Goal: Transaction & Acquisition: Purchase product/service

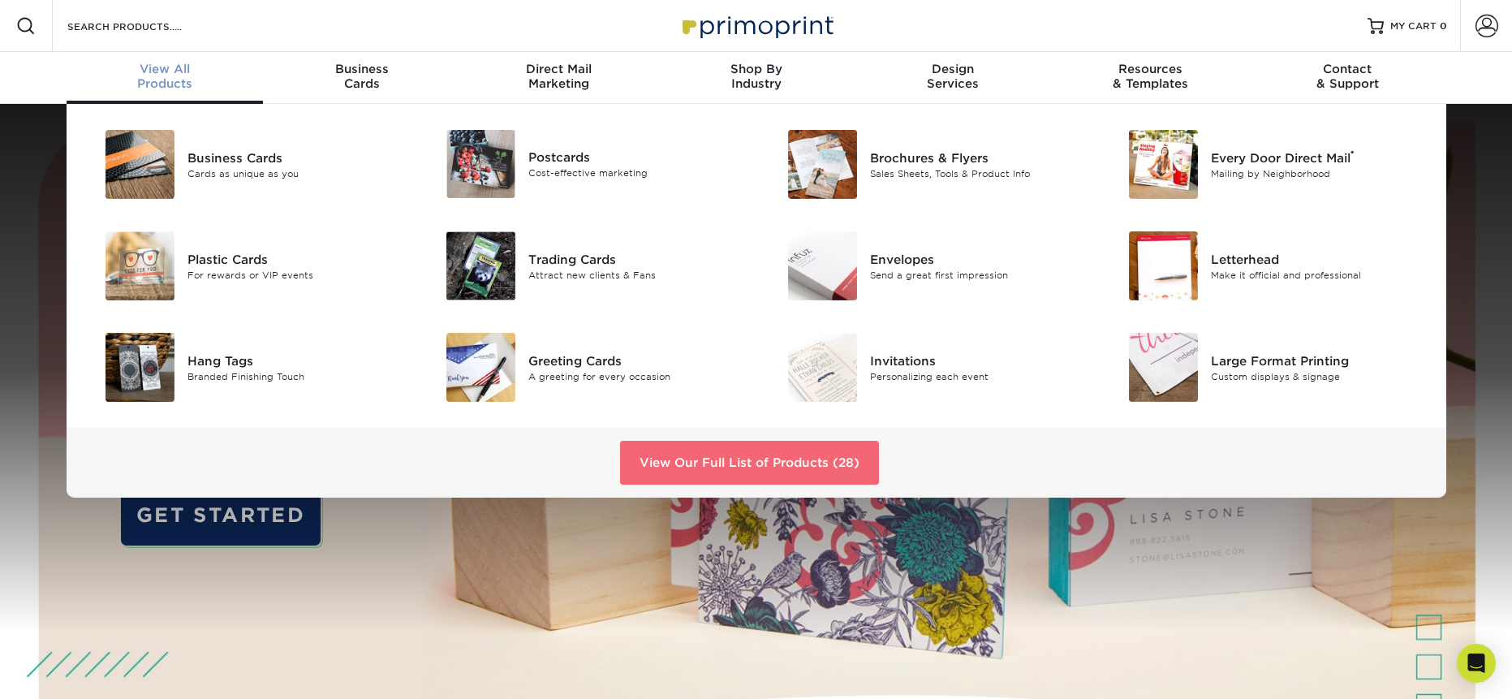
click at [749, 459] on link "View Our Full List of Products (28)" at bounding box center [749, 463] width 259 height 44
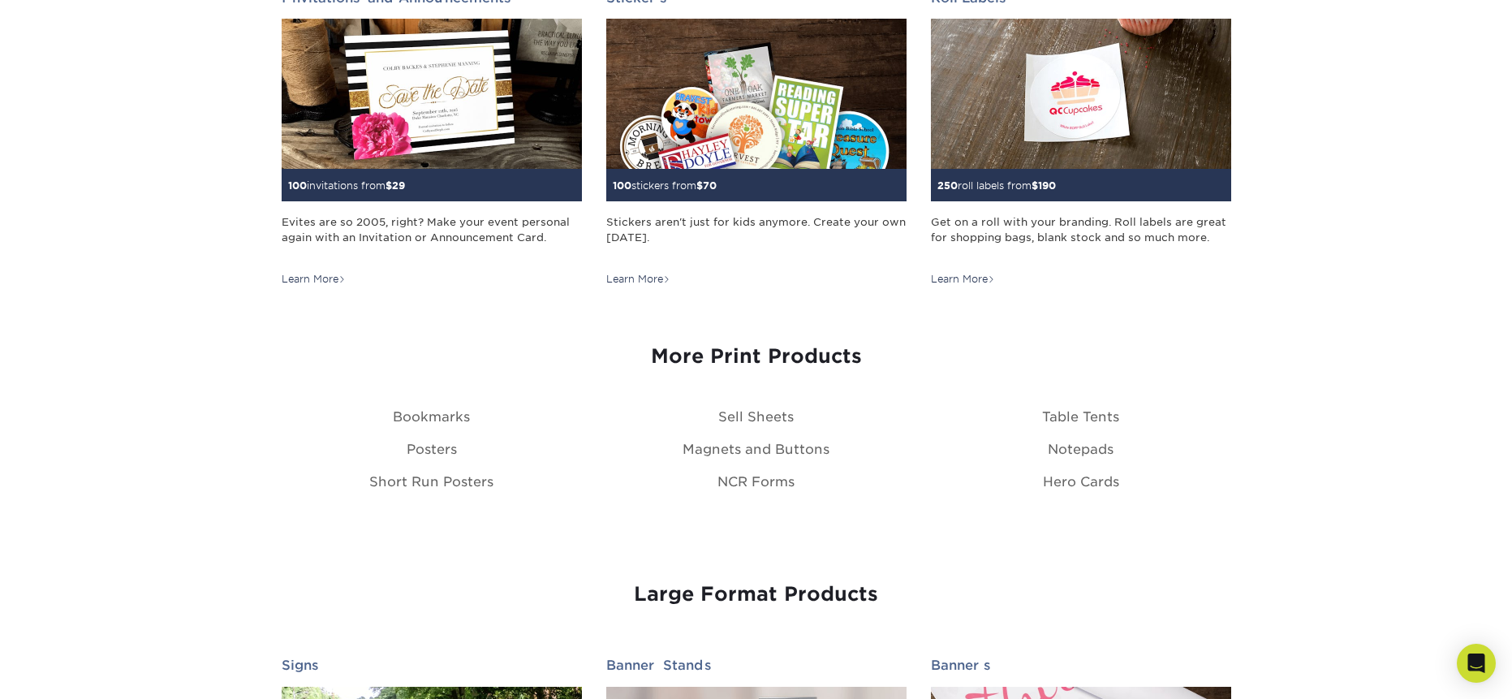
scroll to position [1695, 0]
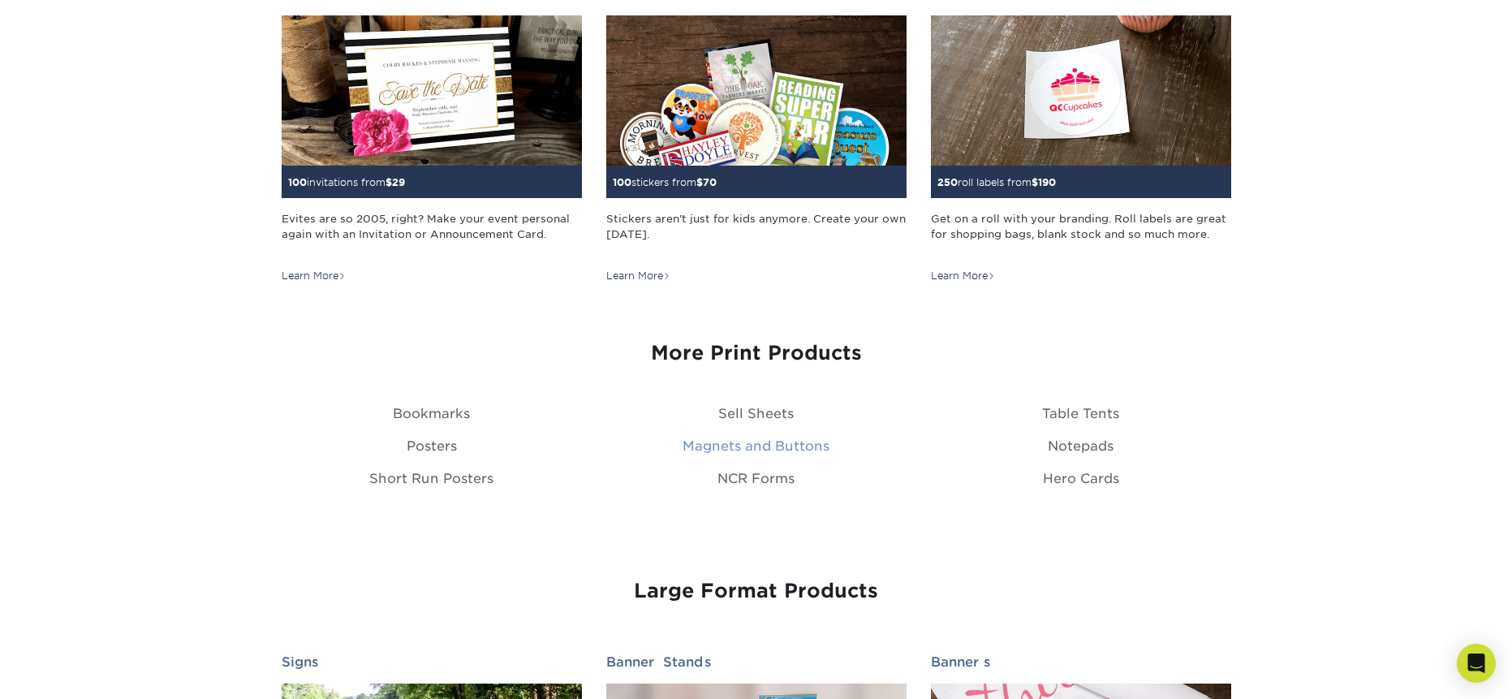
click at [765, 444] on link "Magnets and Buttons" at bounding box center [756, 445] width 147 height 15
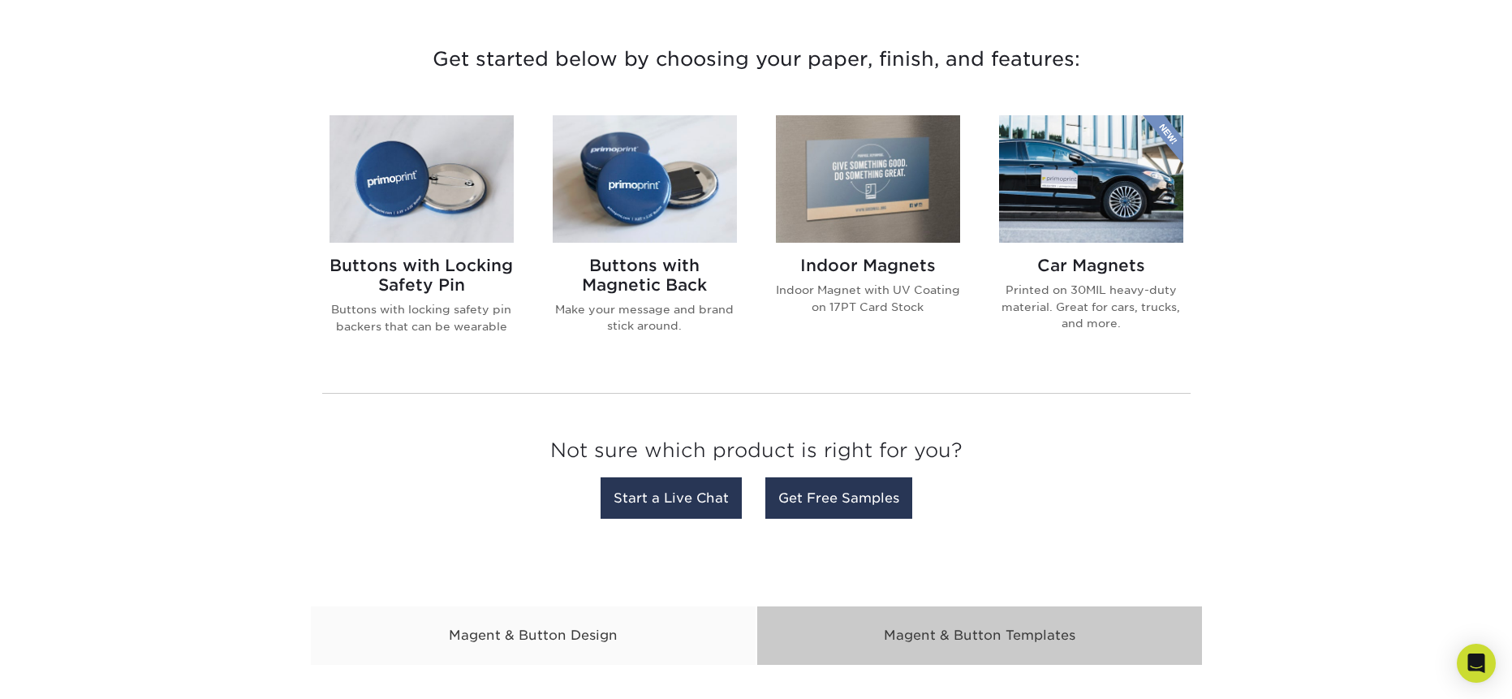
scroll to position [641, 0]
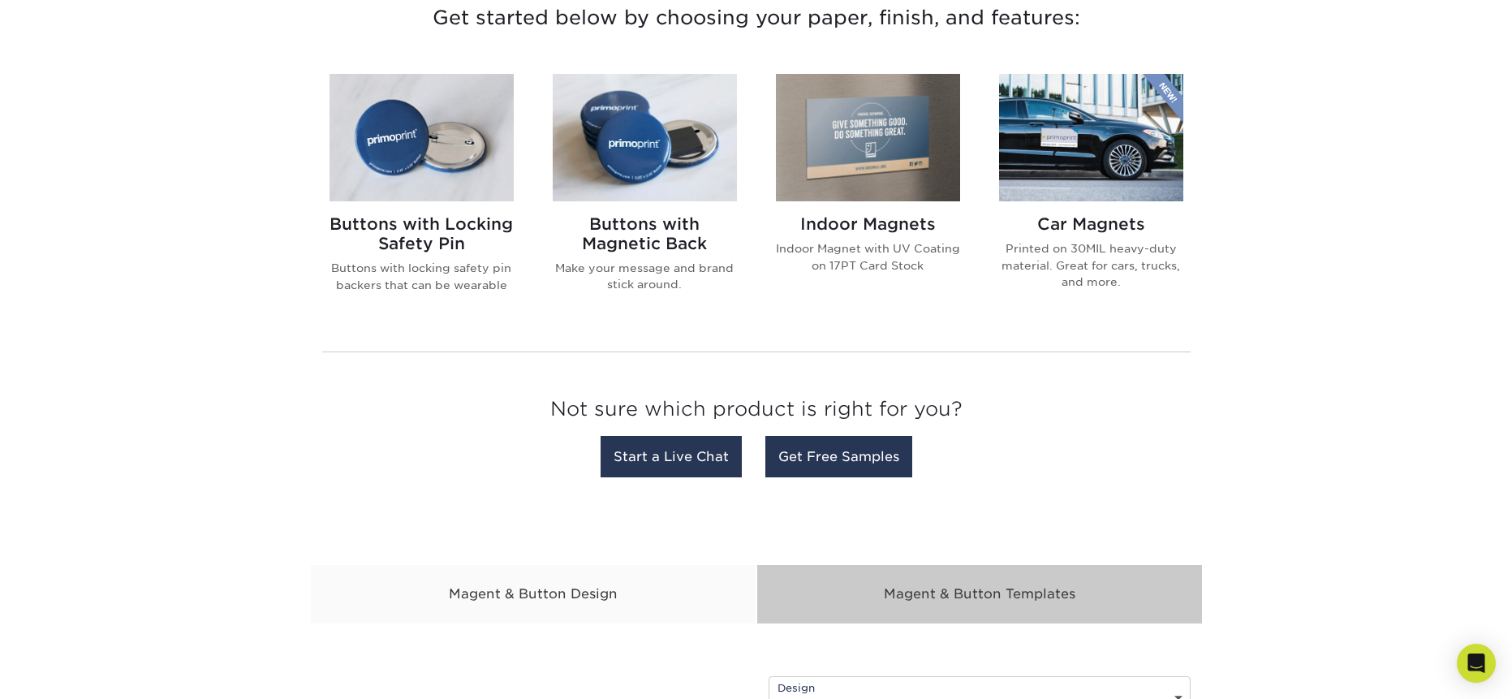
click at [897, 221] on h2 "Indoor Magnets" at bounding box center [868, 223] width 184 height 19
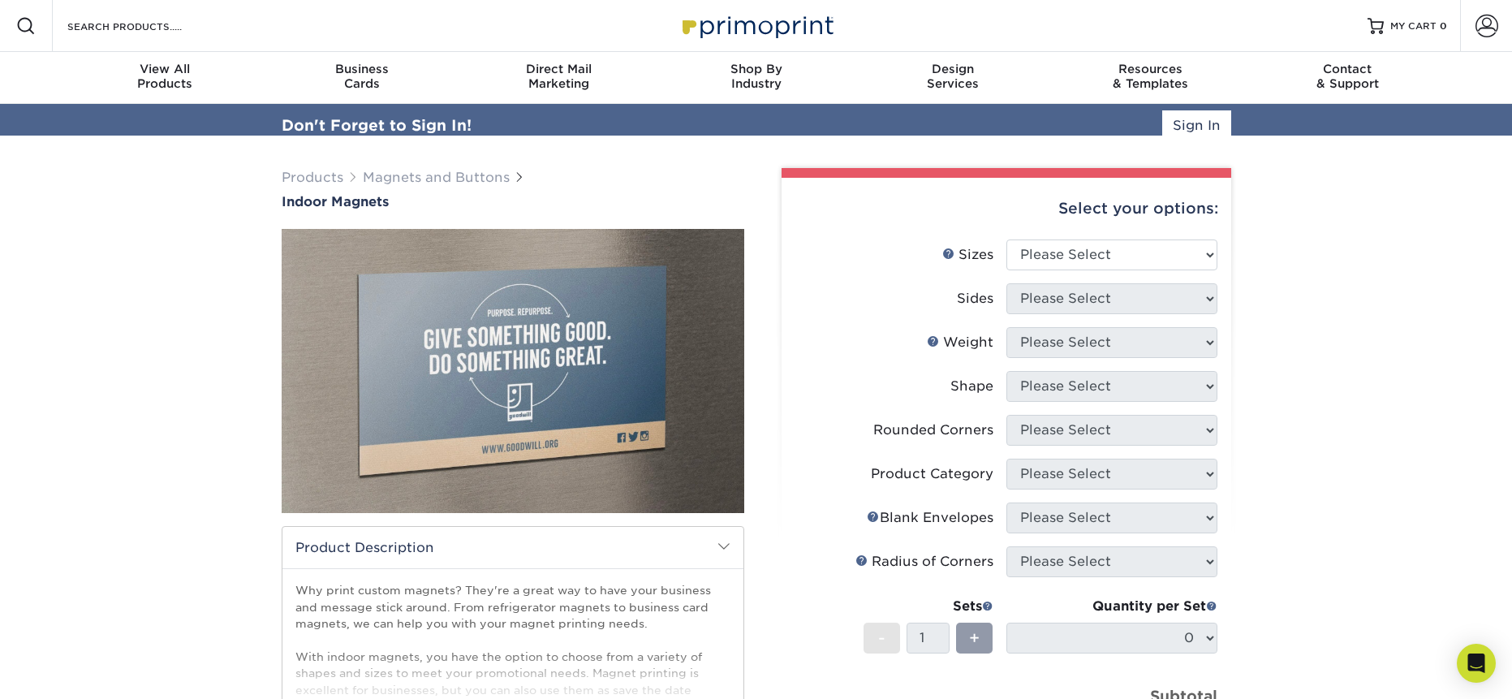
click at [1101, 226] on div "Select your options:" at bounding box center [1007, 209] width 424 height 62
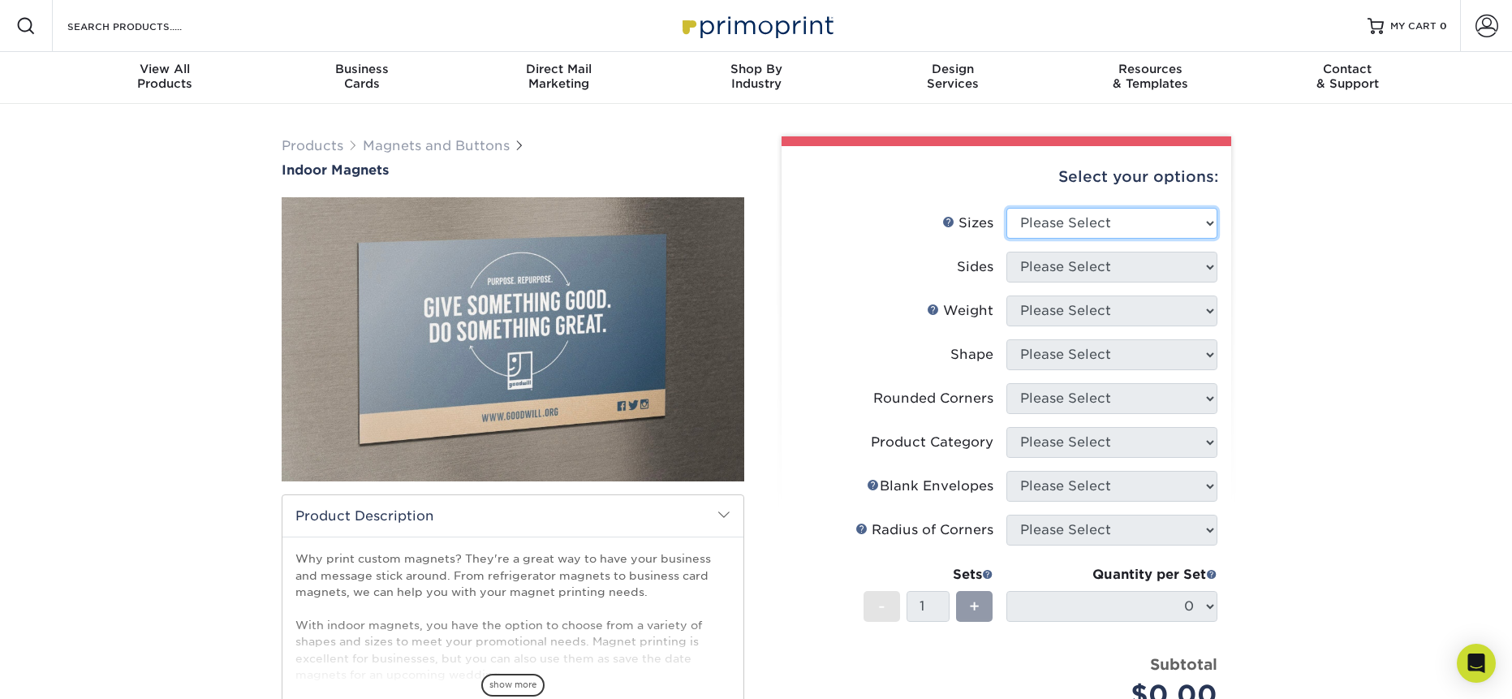
select select "5.50x8.50"
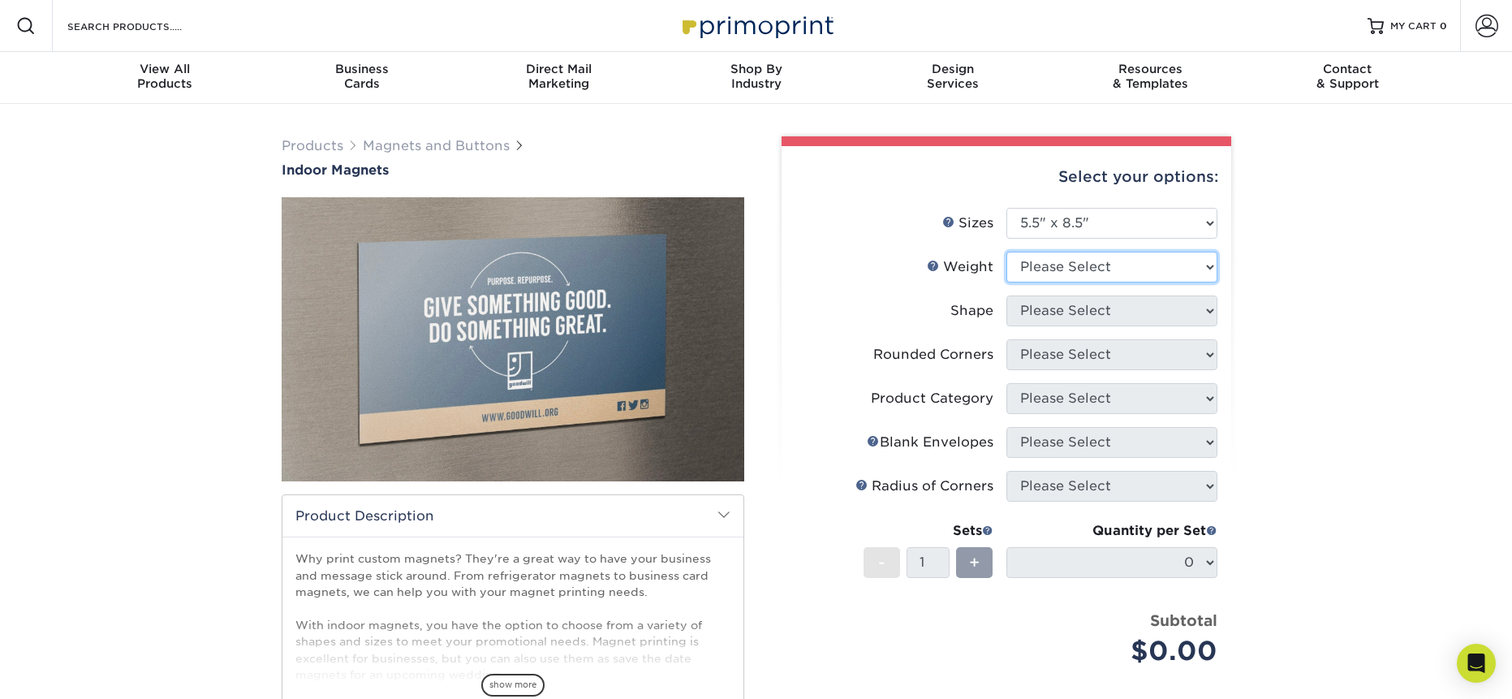
select select "MAGNET"
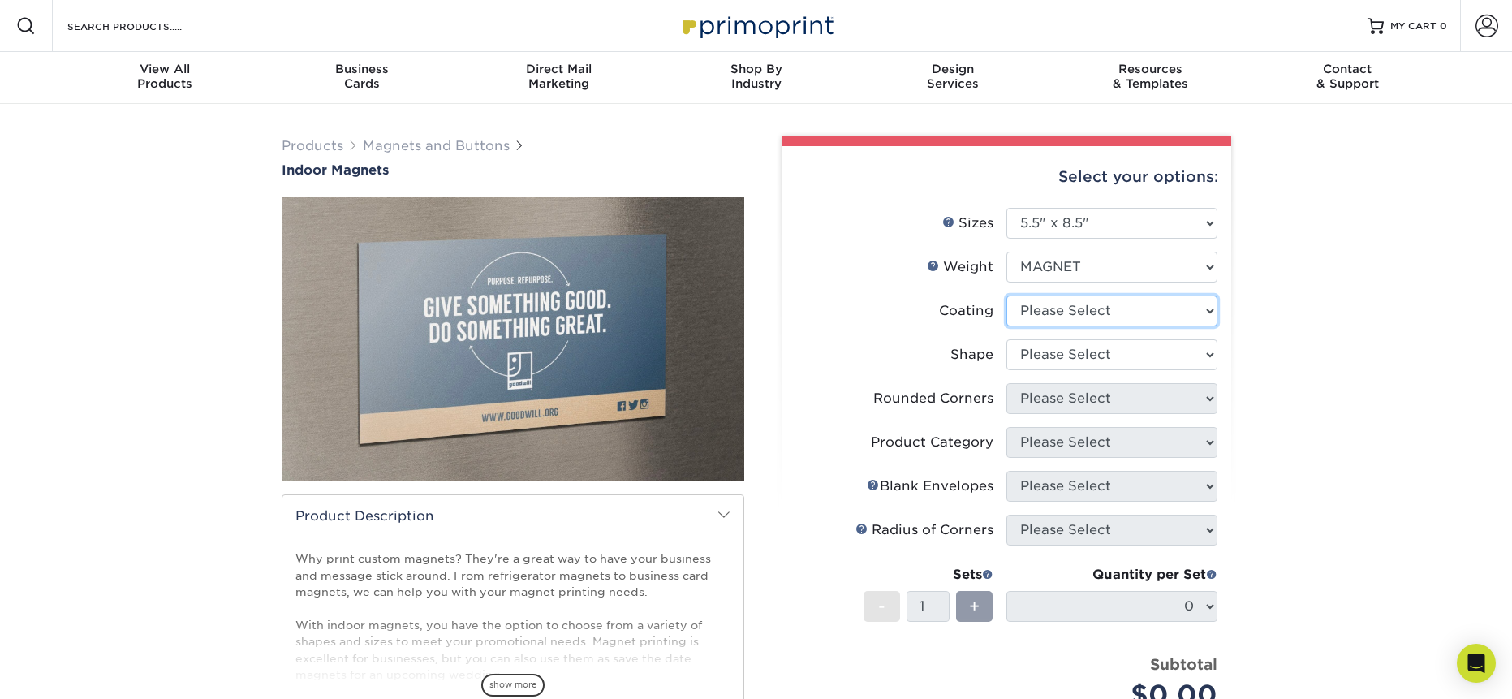
select select "3e7618de-abca-4bda-9f97-8b9129e913d8"
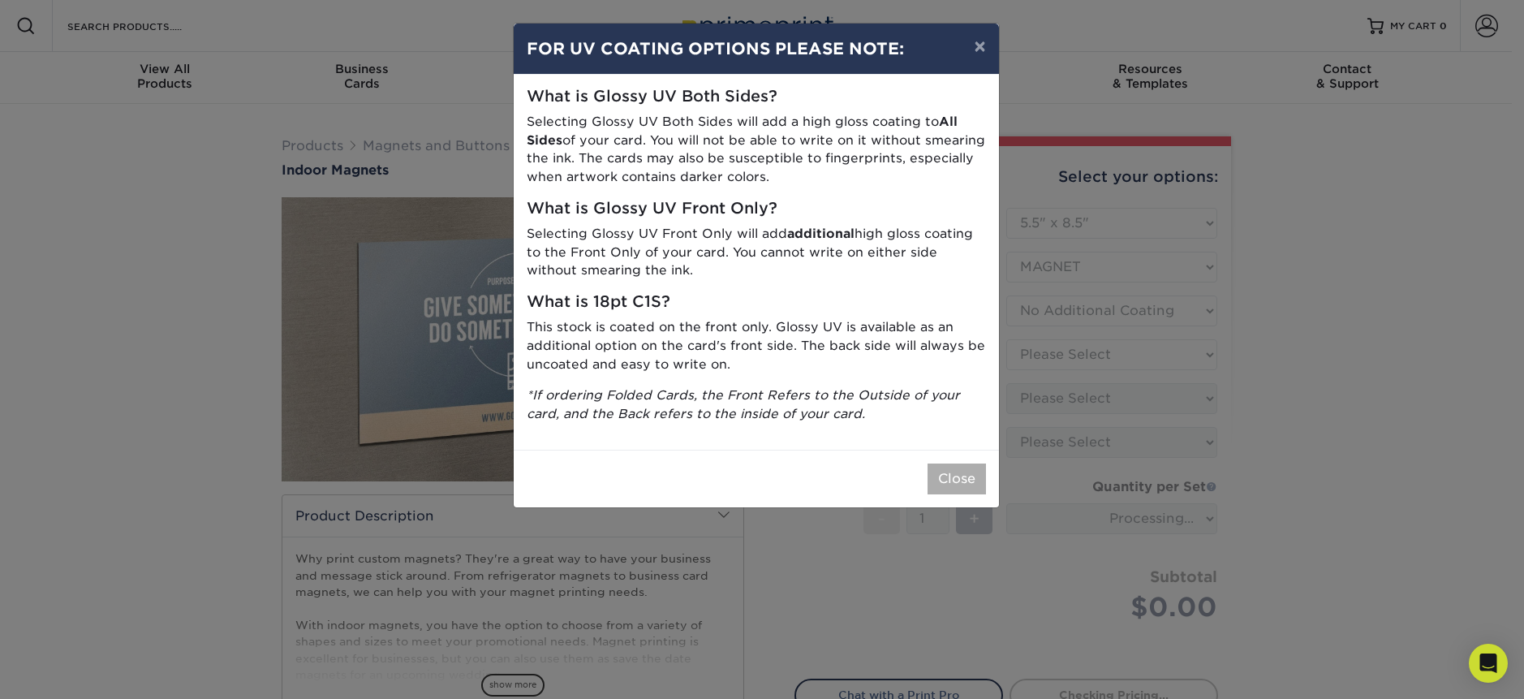
click at [959, 465] on button "Close" at bounding box center [957, 478] width 58 height 31
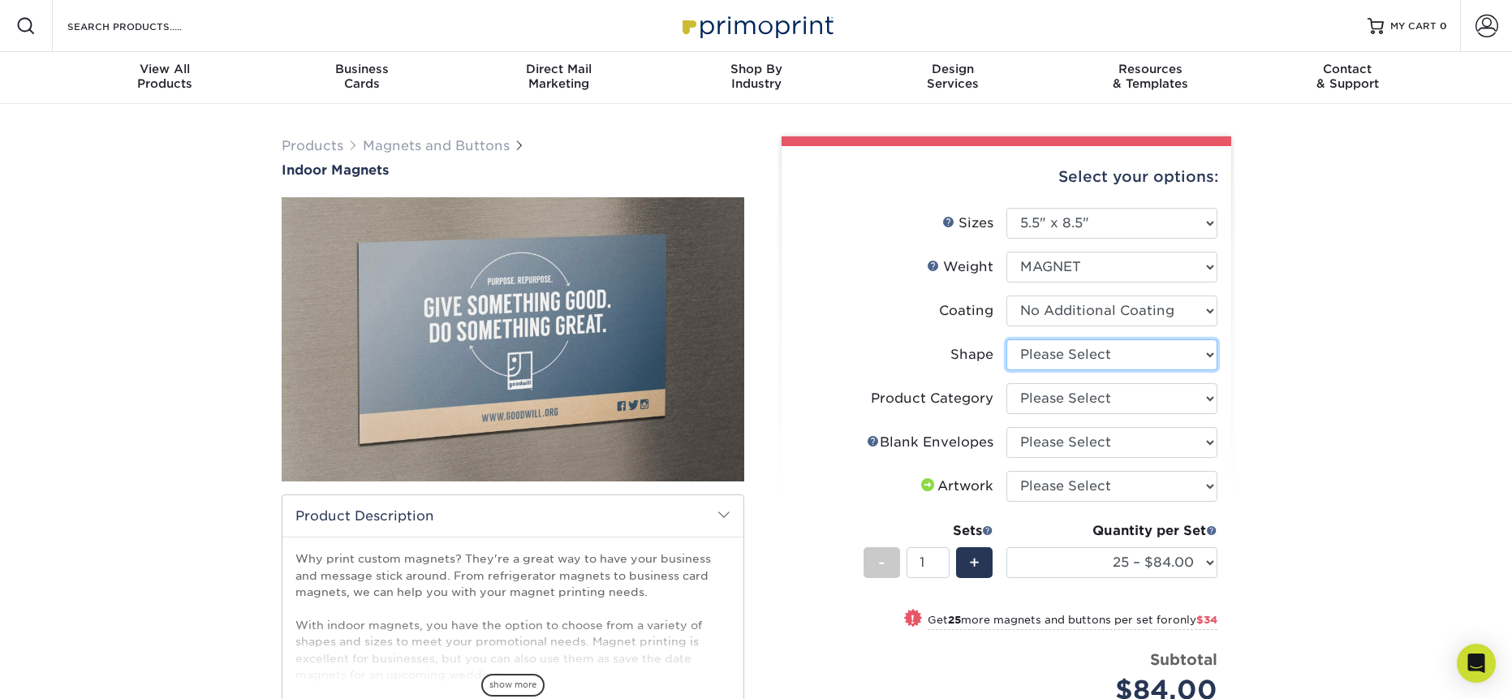
select select "standard"
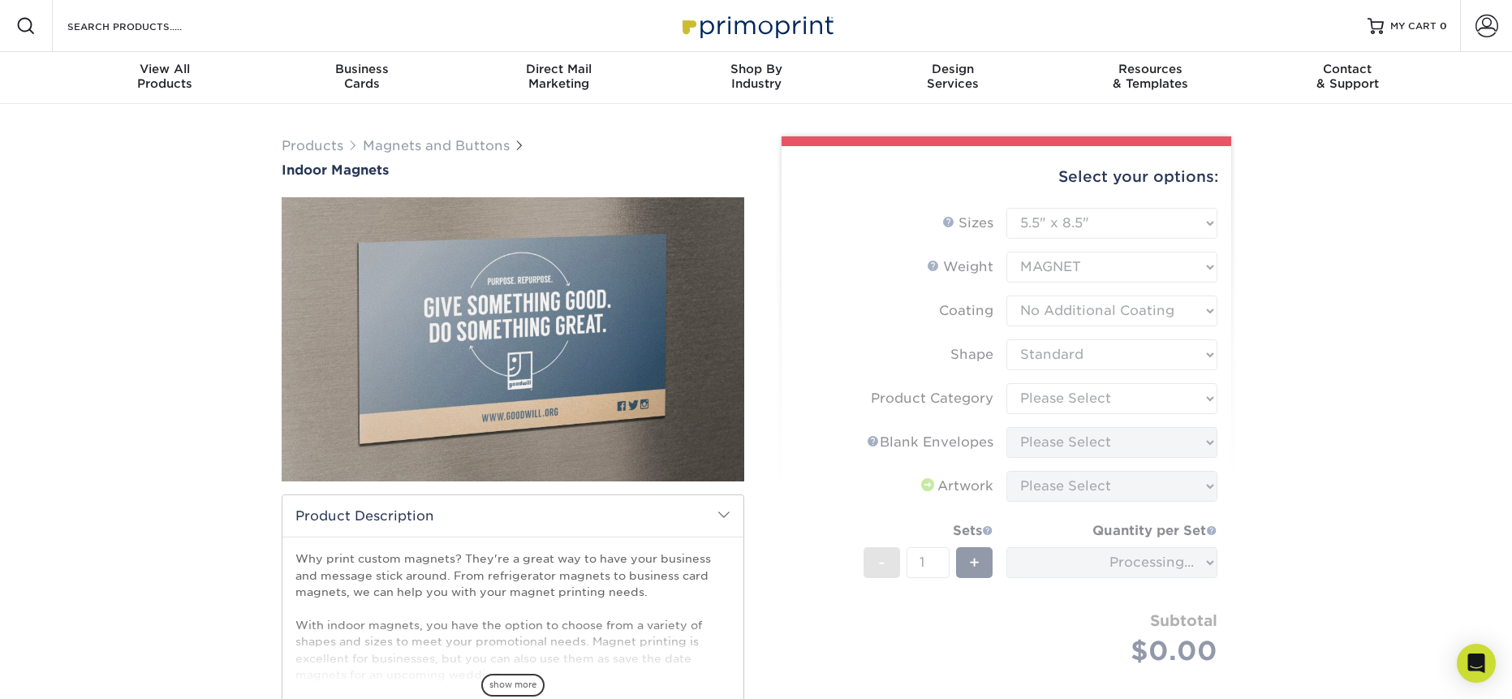
click at [1076, 395] on form "Sizes Help Sizes Please Select 2" x 3.5" 2.5" x 3.5" 3" x 4" 3.5" x 8.5" 4" x 6…" at bounding box center [1007, 456] width 424 height 496
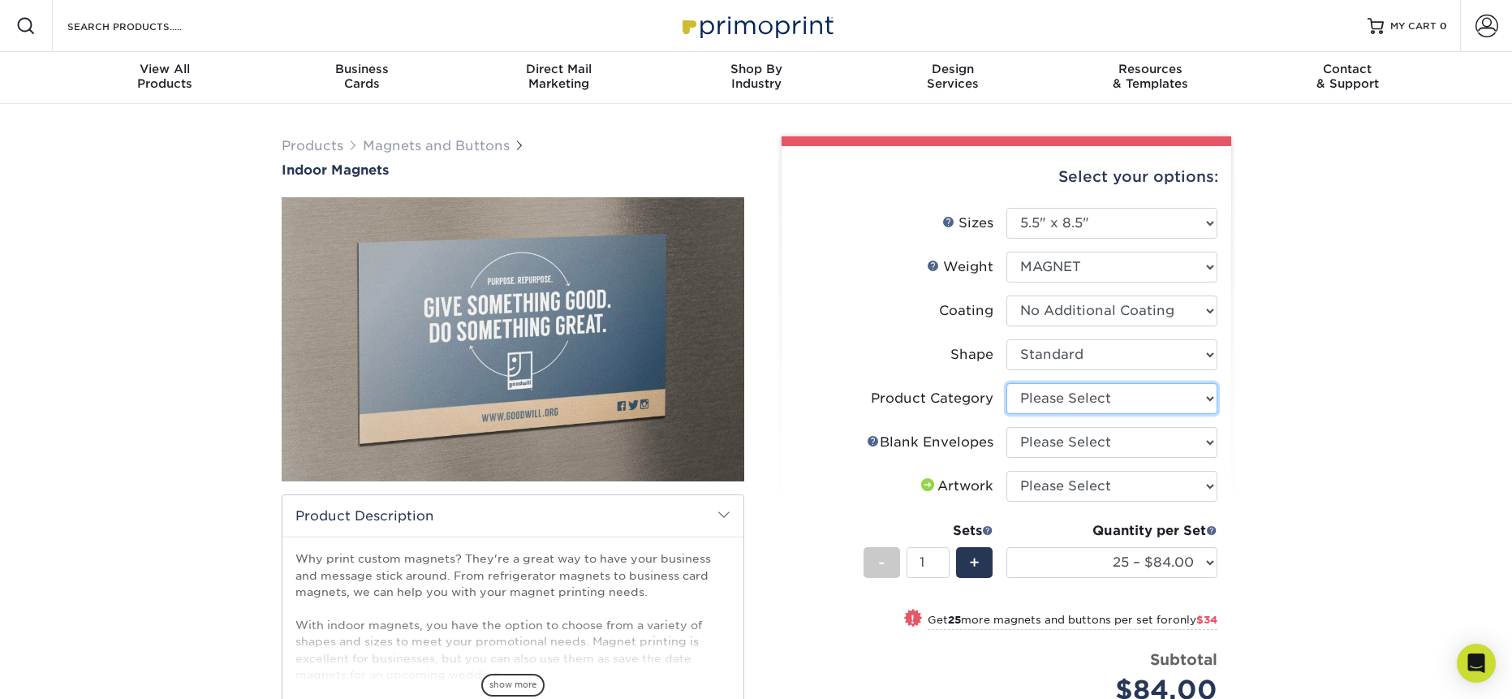
select select "94f3b56e-8c08-41aa-8555-5876b16679e9"
select select "150 – $239.00"
select select "upload"
click at [1337, 467] on div "Products Magnets and Buttons Indoor Magnets" at bounding box center [756, 527] width 1512 height 846
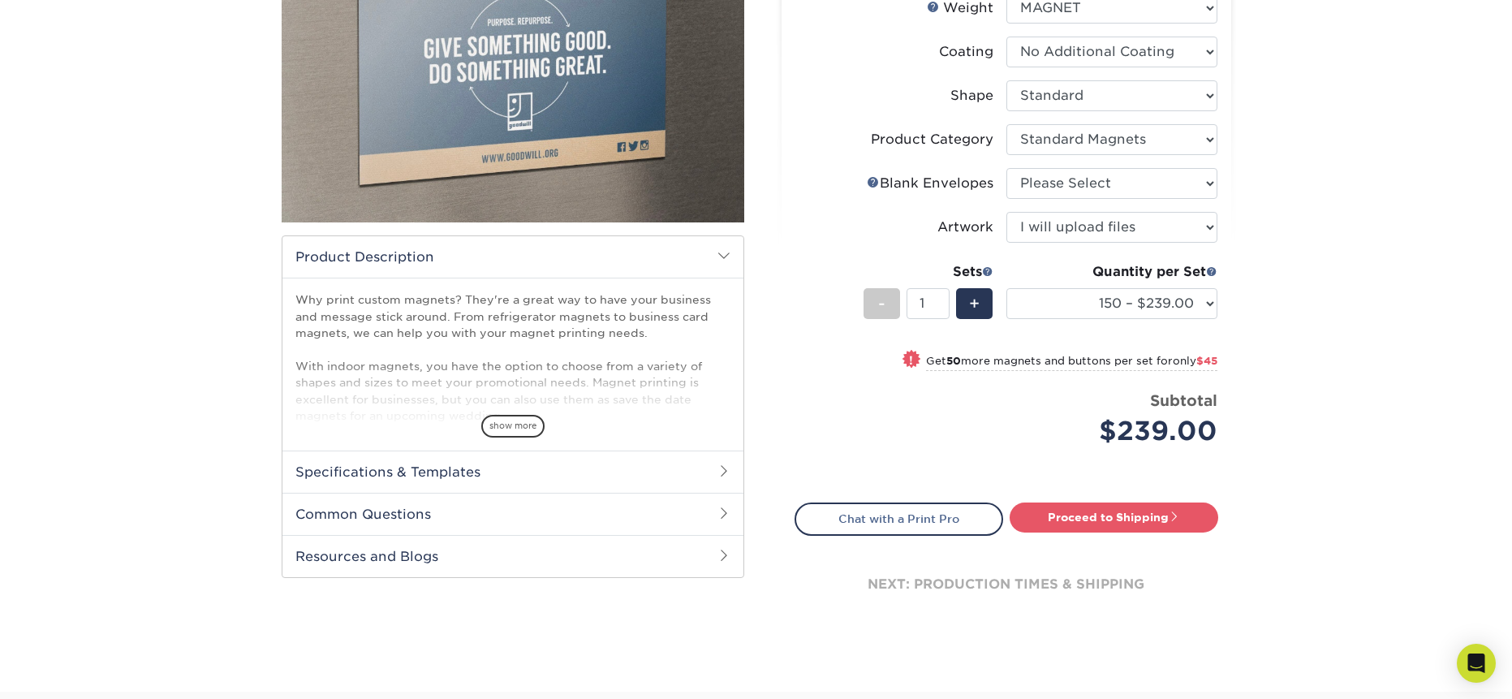
scroll to position [341, 0]
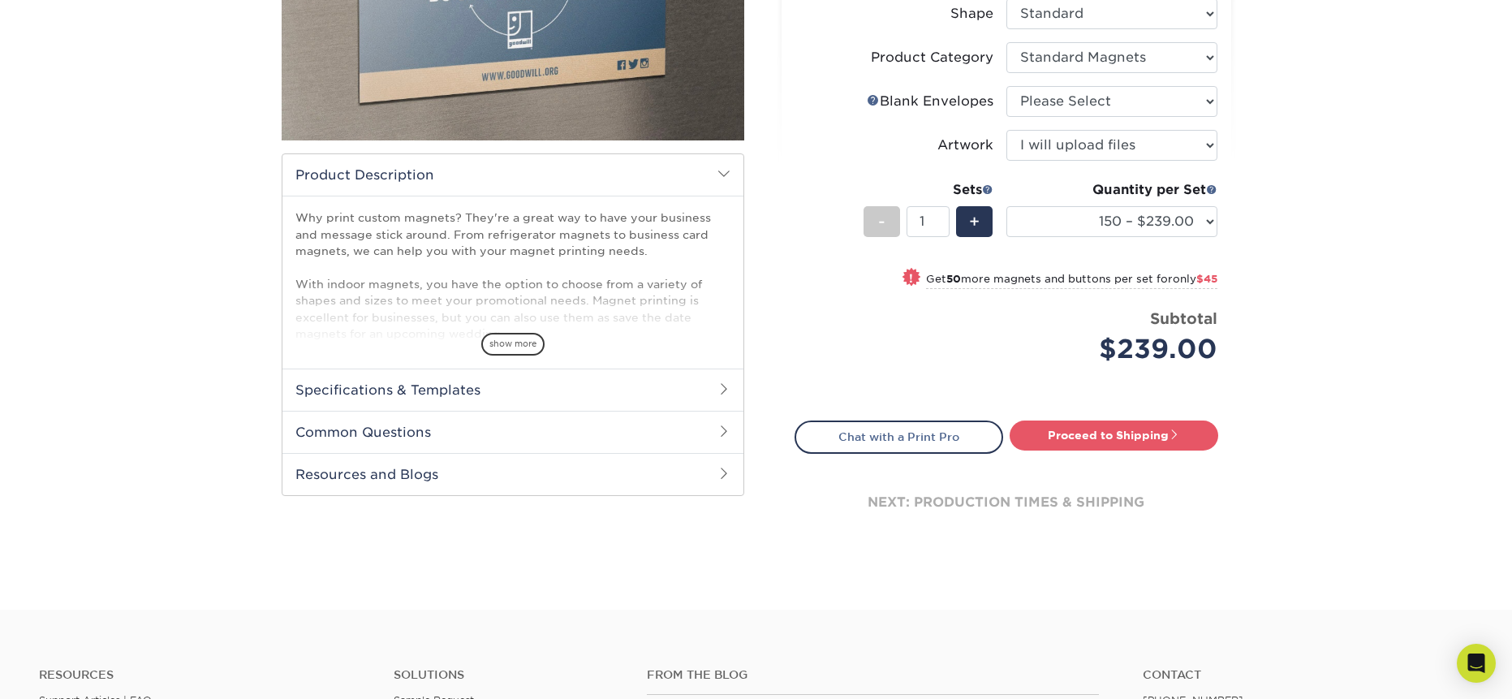
click at [506, 387] on h2 "Specifications & Templates" at bounding box center [512, 389] width 461 height 42
click at [407, 427] on link "See All Sizes" at bounding box center [388, 431] width 67 height 12
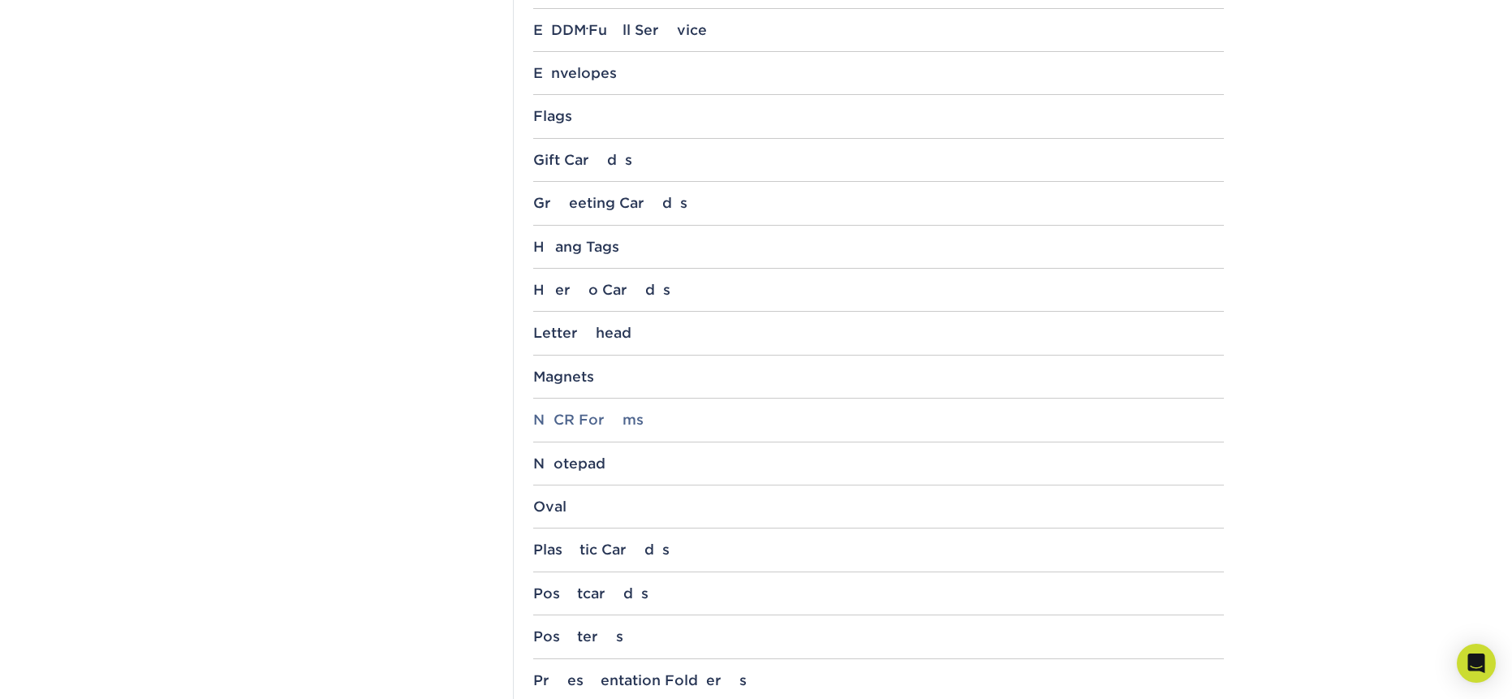
scroll to position [1354, 0]
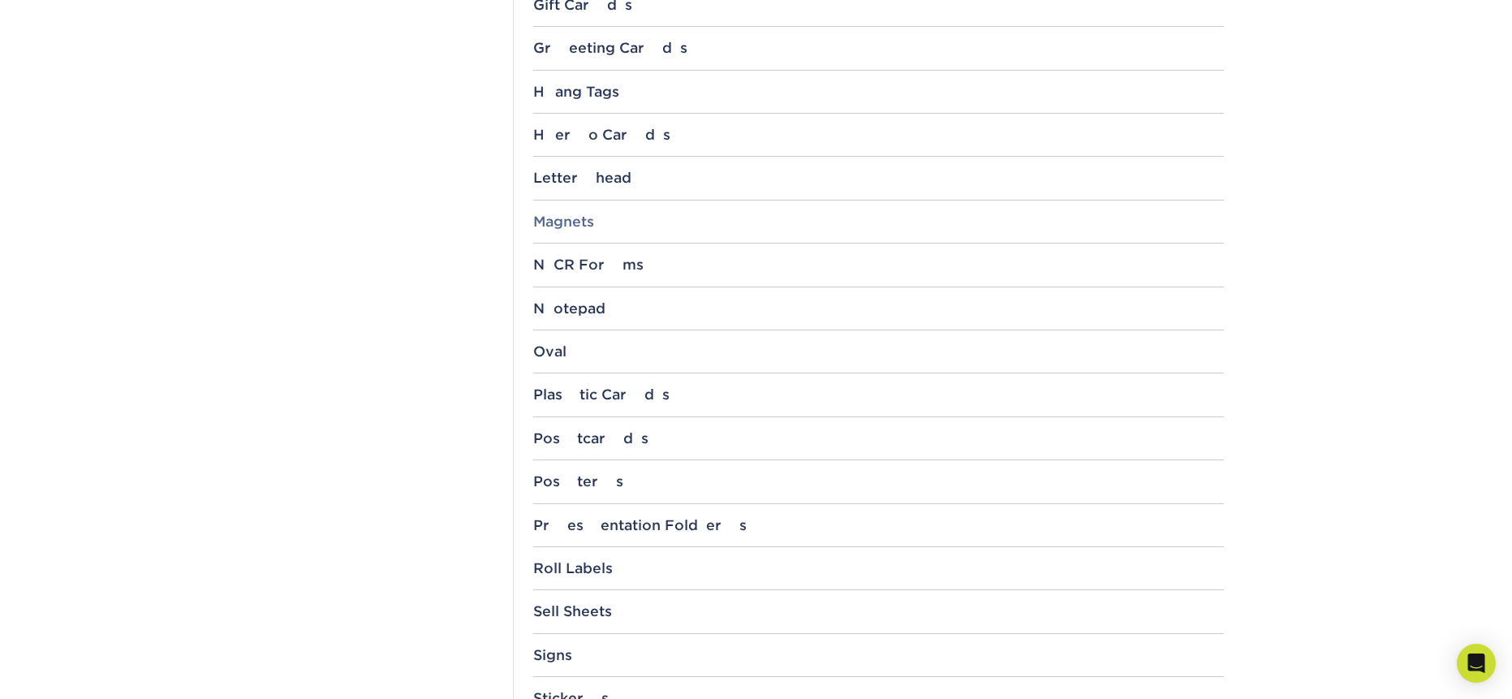
click at [563, 216] on div "Magnets" at bounding box center [878, 221] width 691 height 16
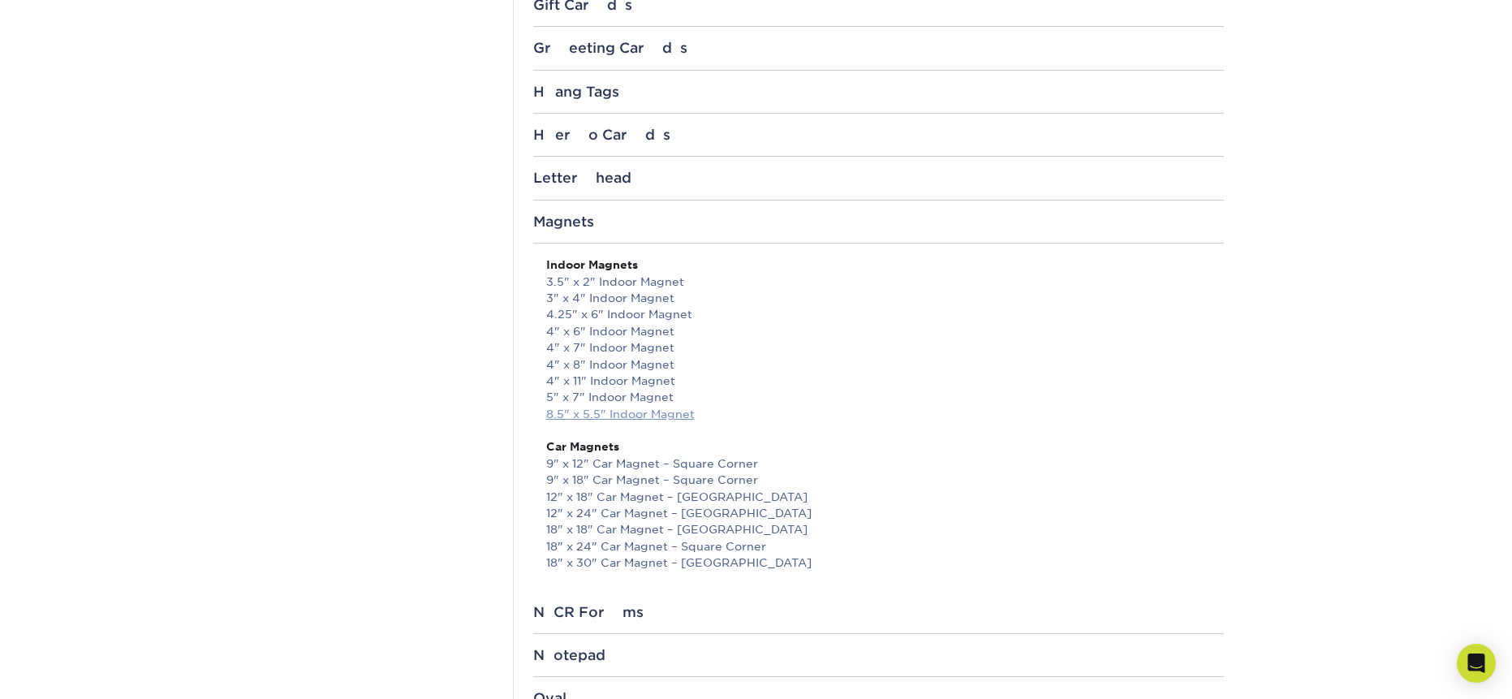
click at [588, 407] on link "8.5" x 5.5" Indoor Magnet" at bounding box center [620, 413] width 149 height 13
click at [615, 358] on link "4" x 8" Indoor Magnet" at bounding box center [610, 364] width 128 height 13
click at [612, 374] on link "4" x 11" Indoor Magnet" at bounding box center [610, 380] width 129 height 13
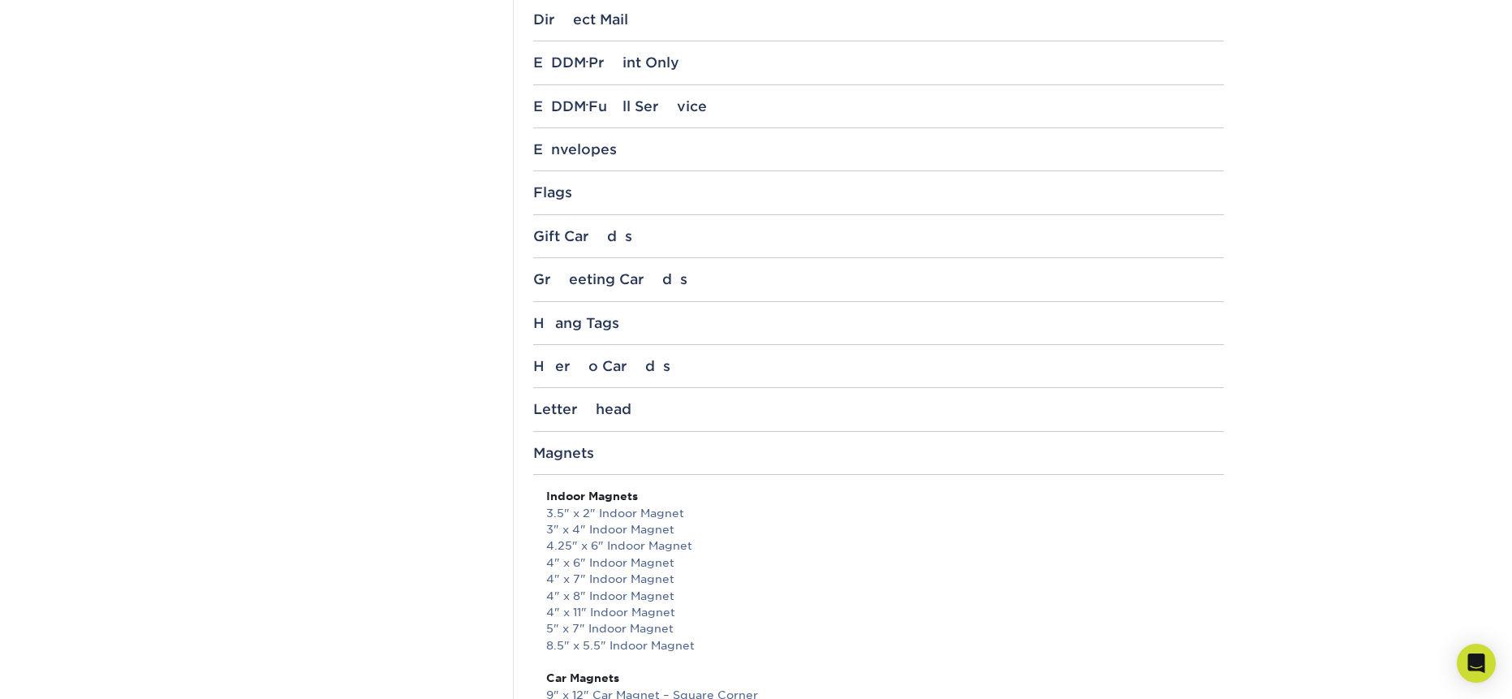
scroll to position [388, 0]
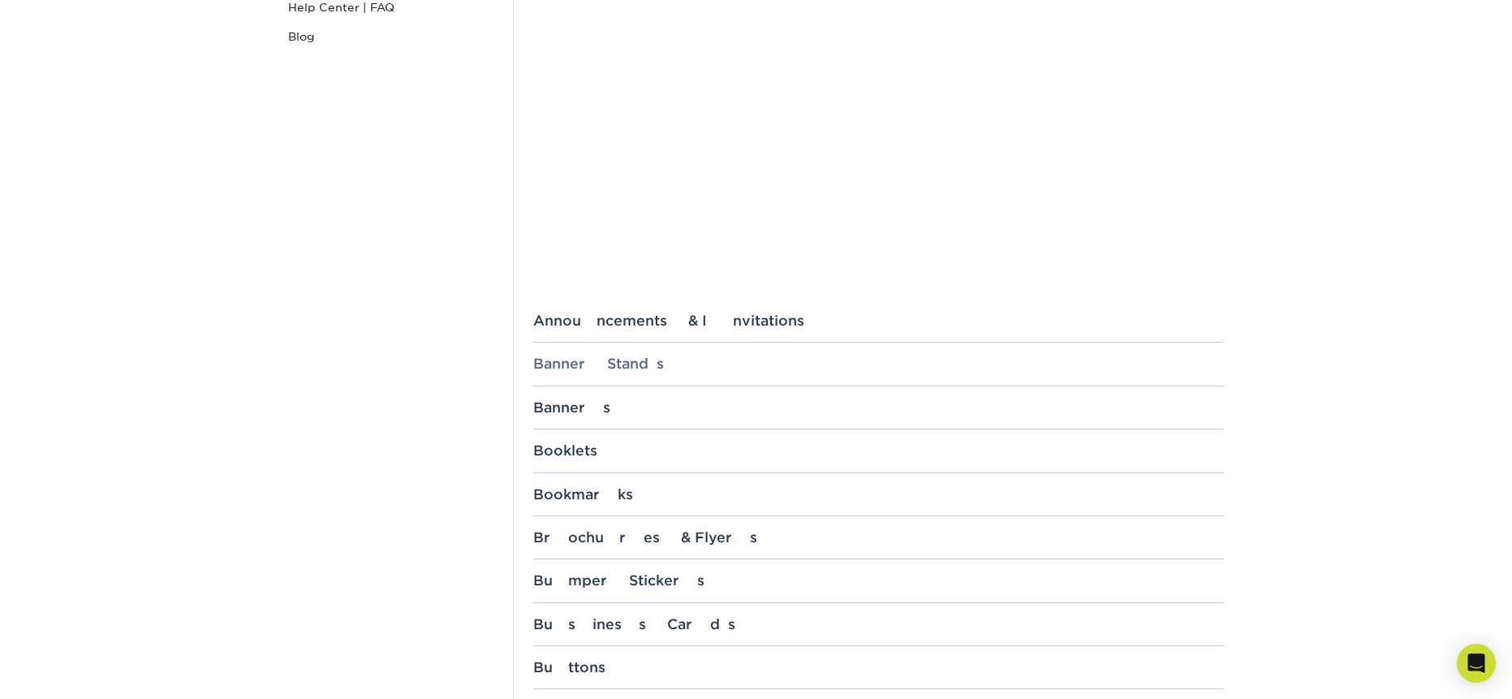
click at [575, 356] on div "Banner Stands" at bounding box center [878, 363] width 691 height 16
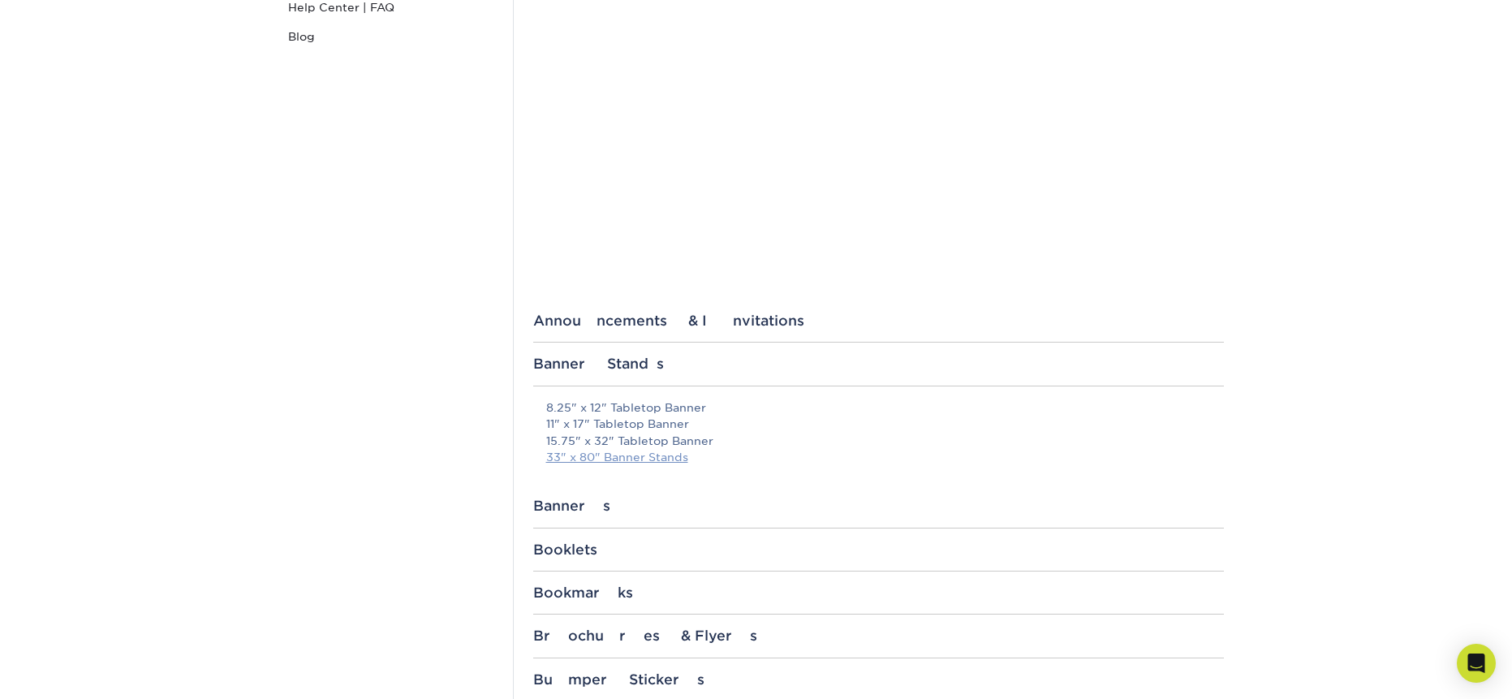
click at [625, 455] on link "33" x 80" Banner Stands" at bounding box center [617, 456] width 142 height 13
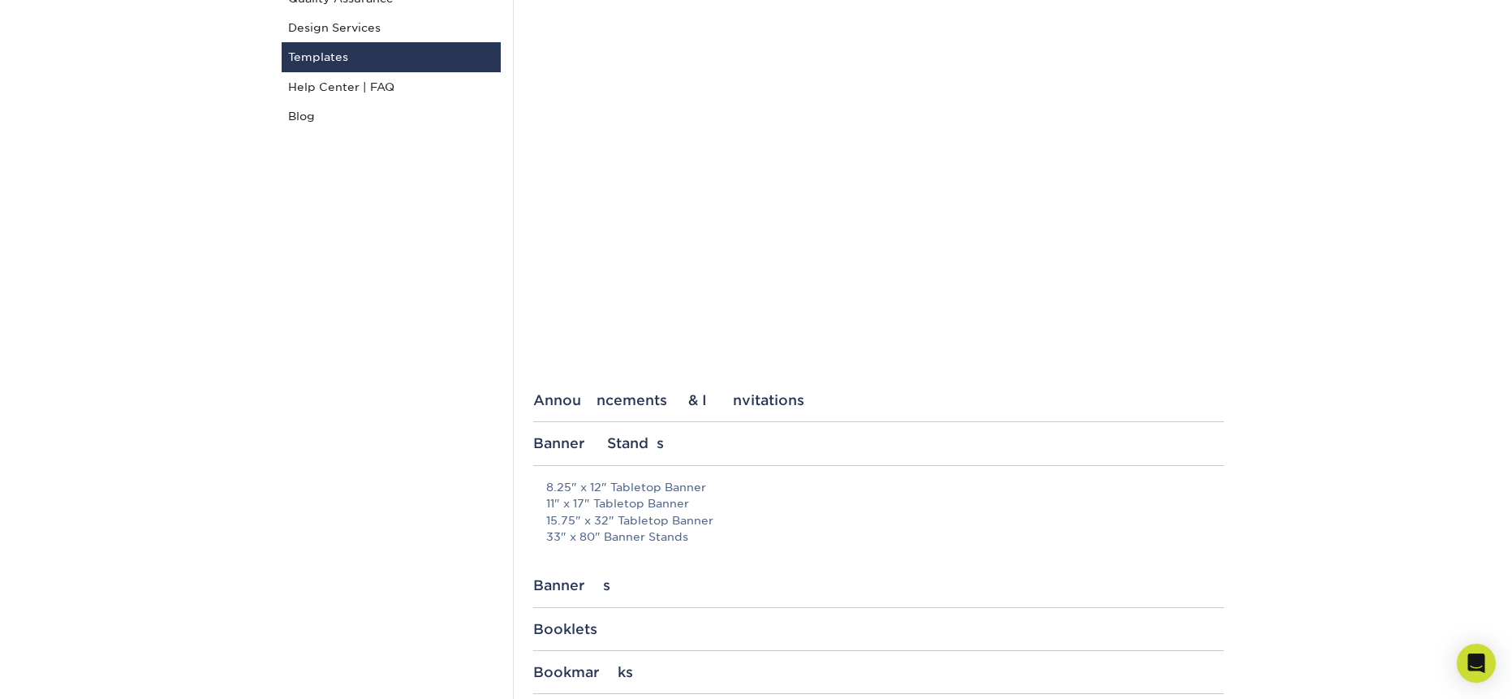
scroll to position [0, 0]
